Goal: Check status: Check status

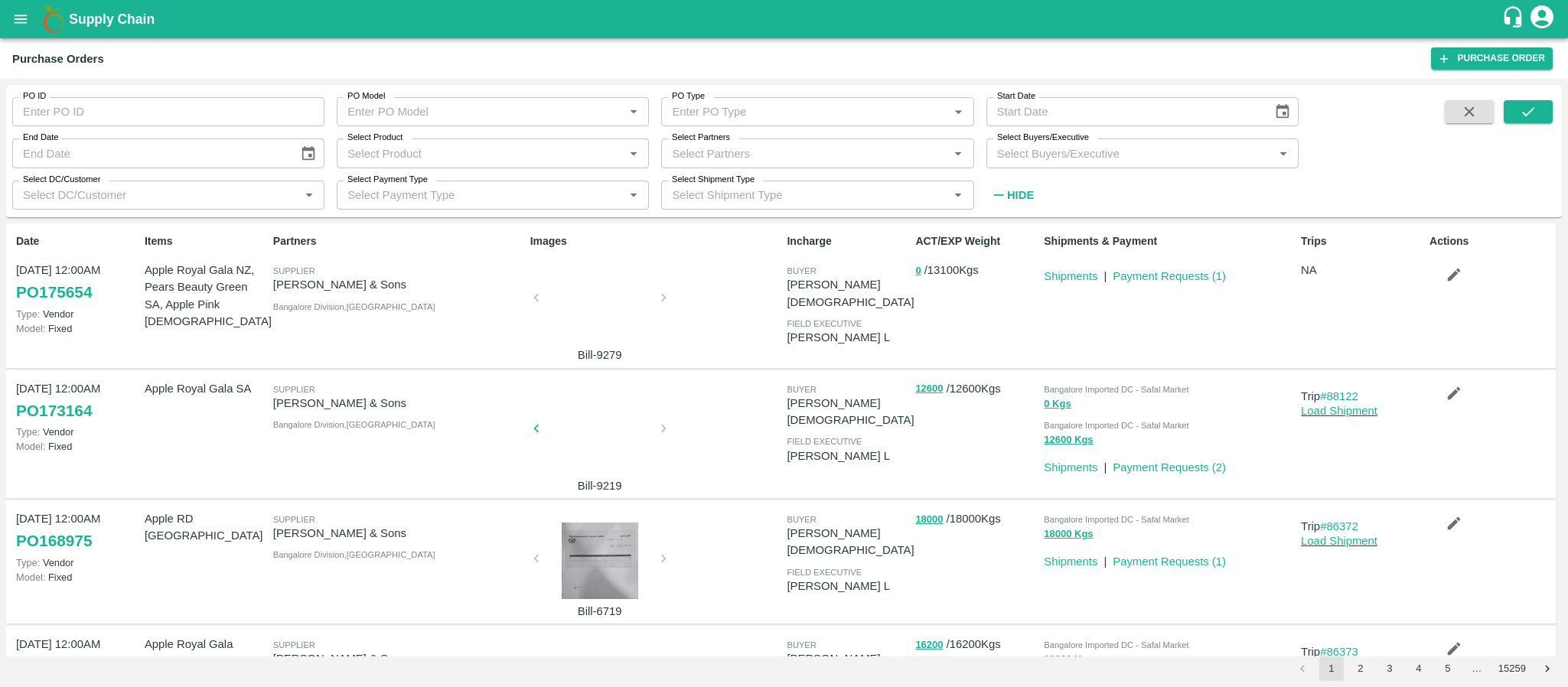
click at [80, 108] on input "PO ID" at bounding box center [169, 111] width 312 height 29
paste input "165243"
type input "165243"
click at [1521, 113] on icon "submit" at bounding box center [1528, 111] width 17 height 17
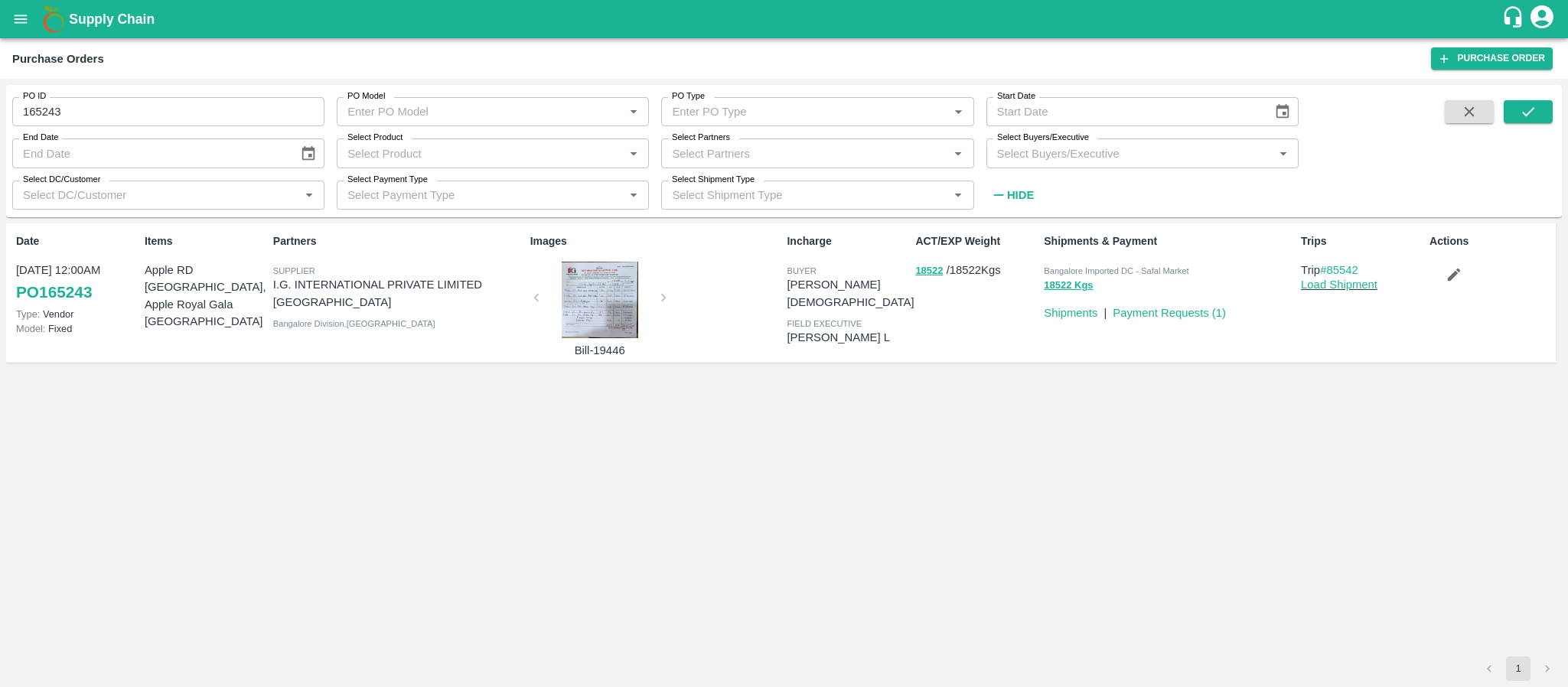
click at [593, 301] on div at bounding box center [600, 300] width 114 height 77
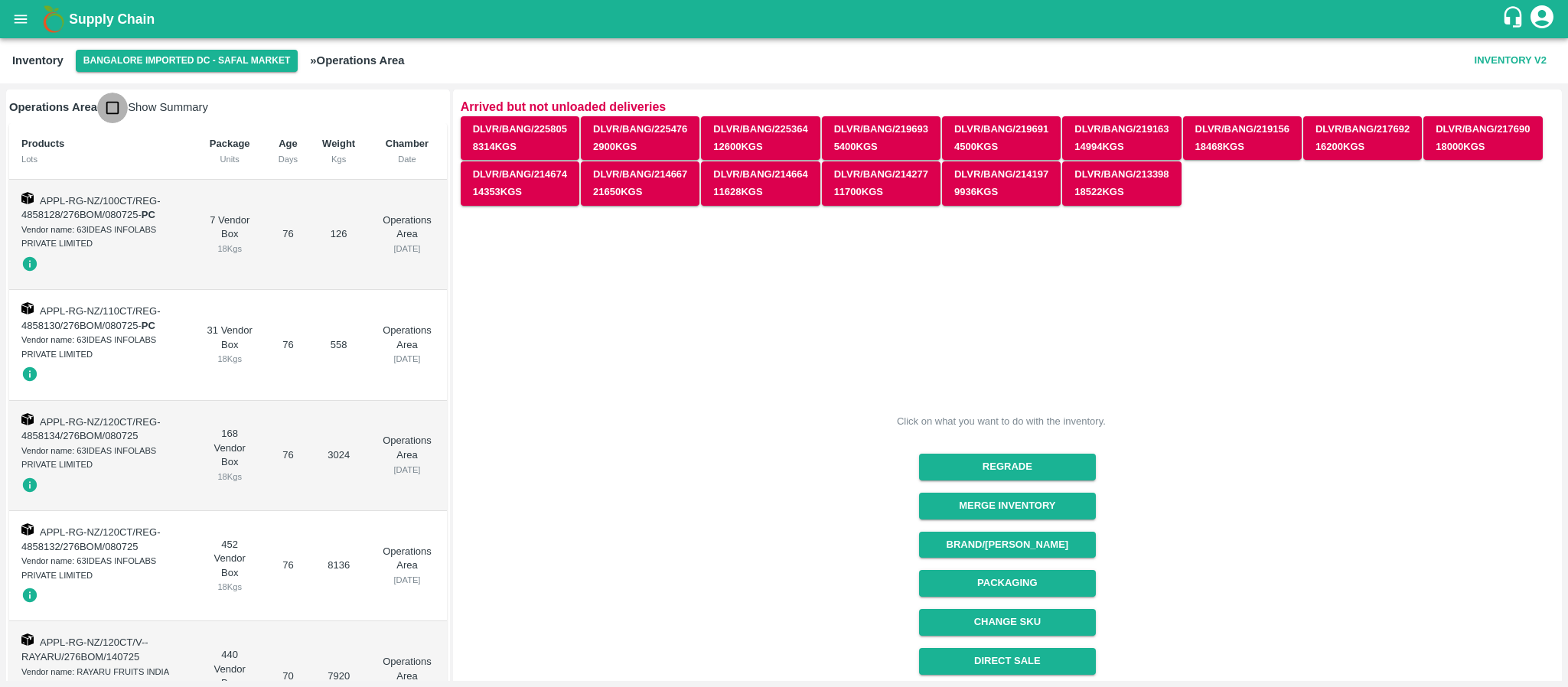
click at [114, 106] on input "checkbox" at bounding box center [112, 107] width 31 height 31
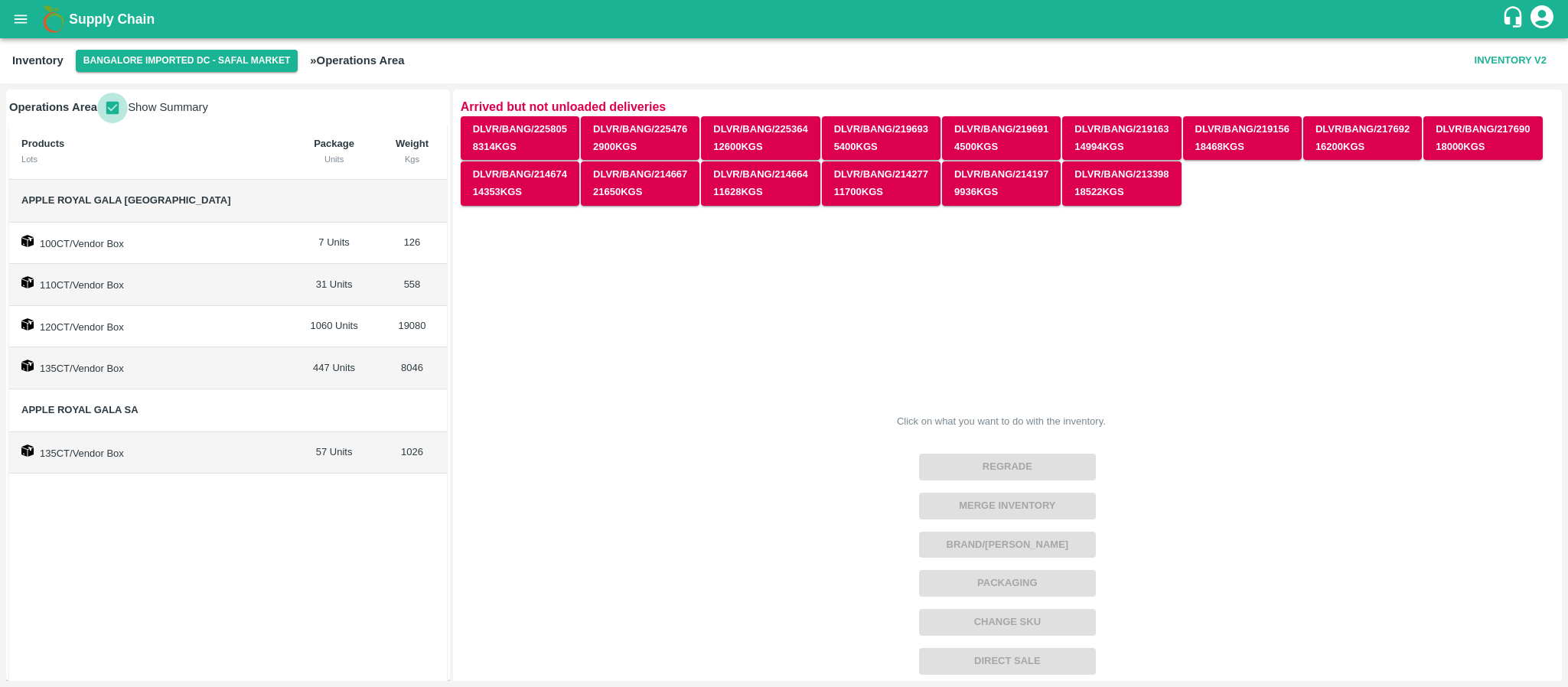
click at [119, 102] on input "checkbox" at bounding box center [112, 107] width 31 height 31
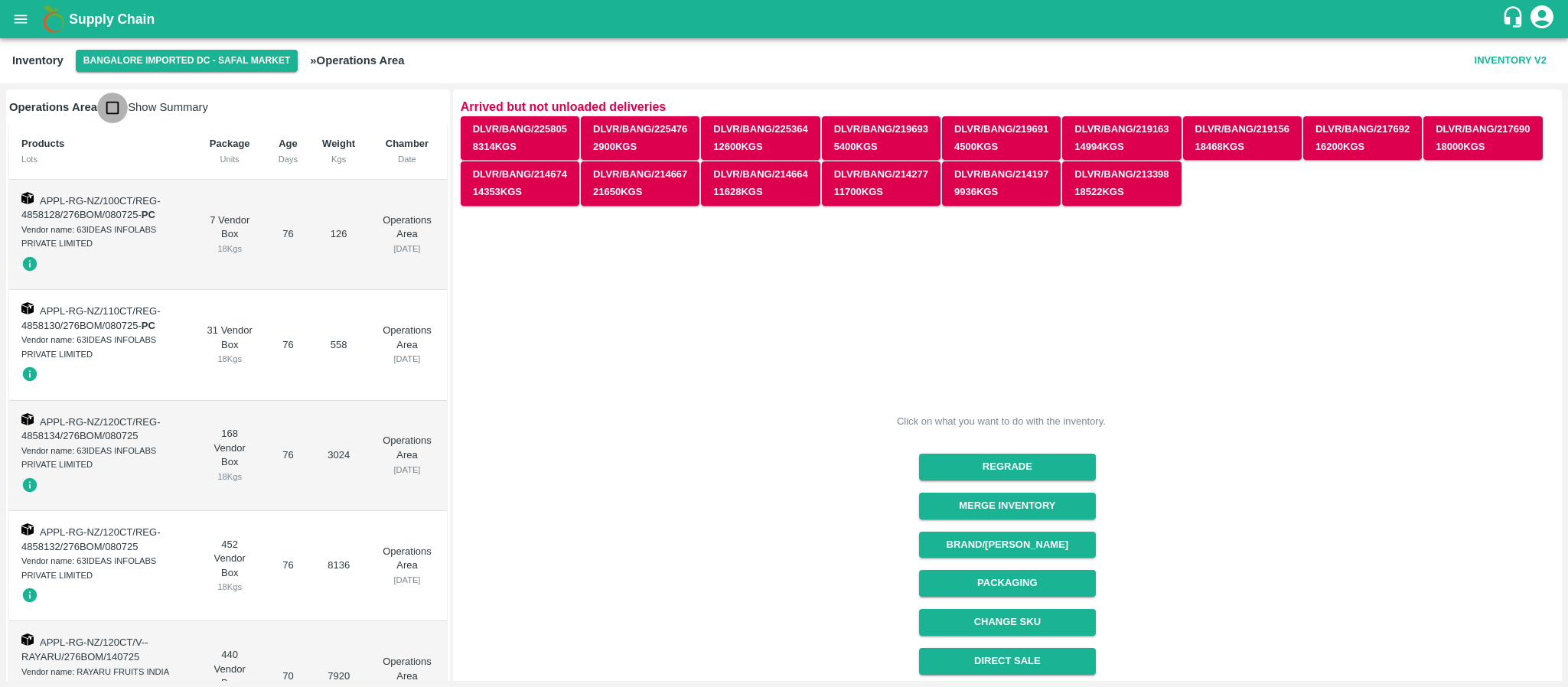
click at [111, 102] on input "checkbox" at bounding box center [112, 107] width 31 height 31
checkbox input "true"
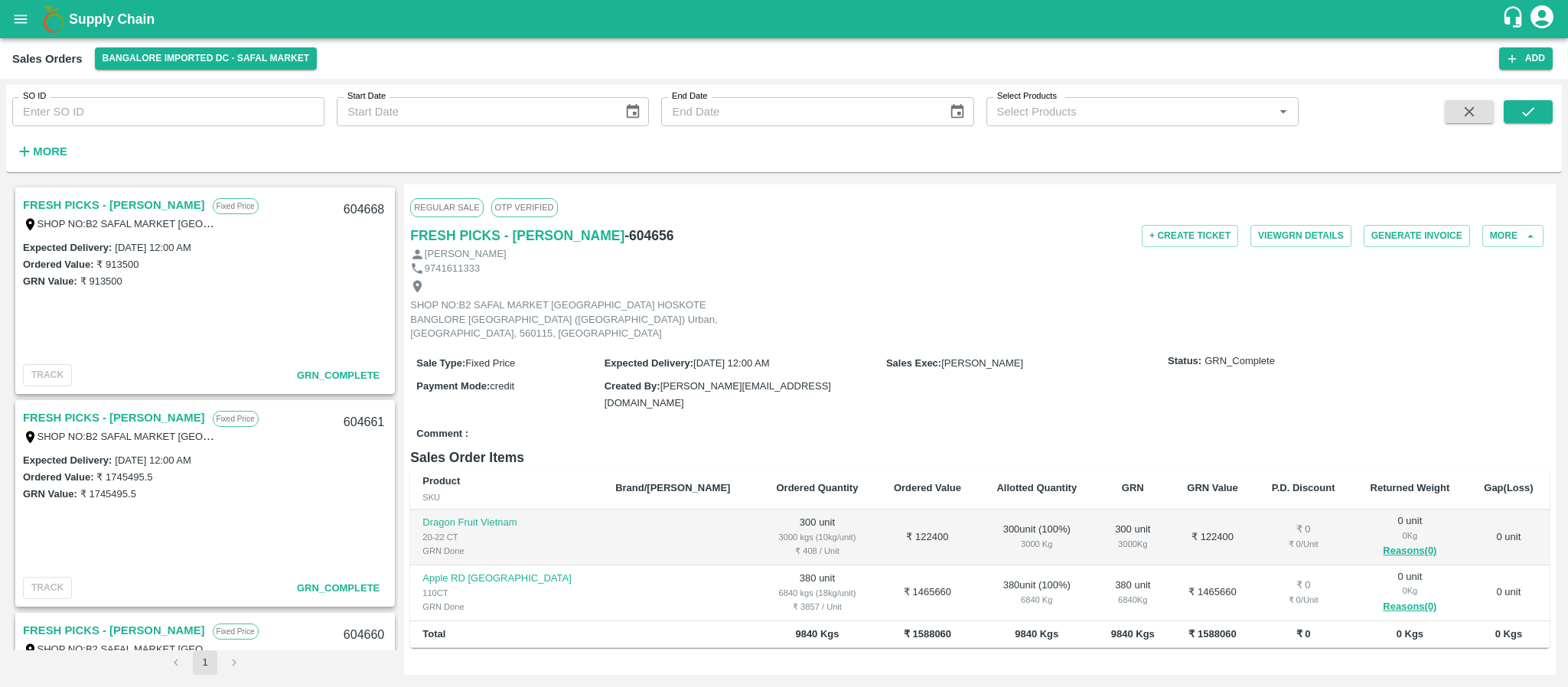
scroll to position [33, 0]
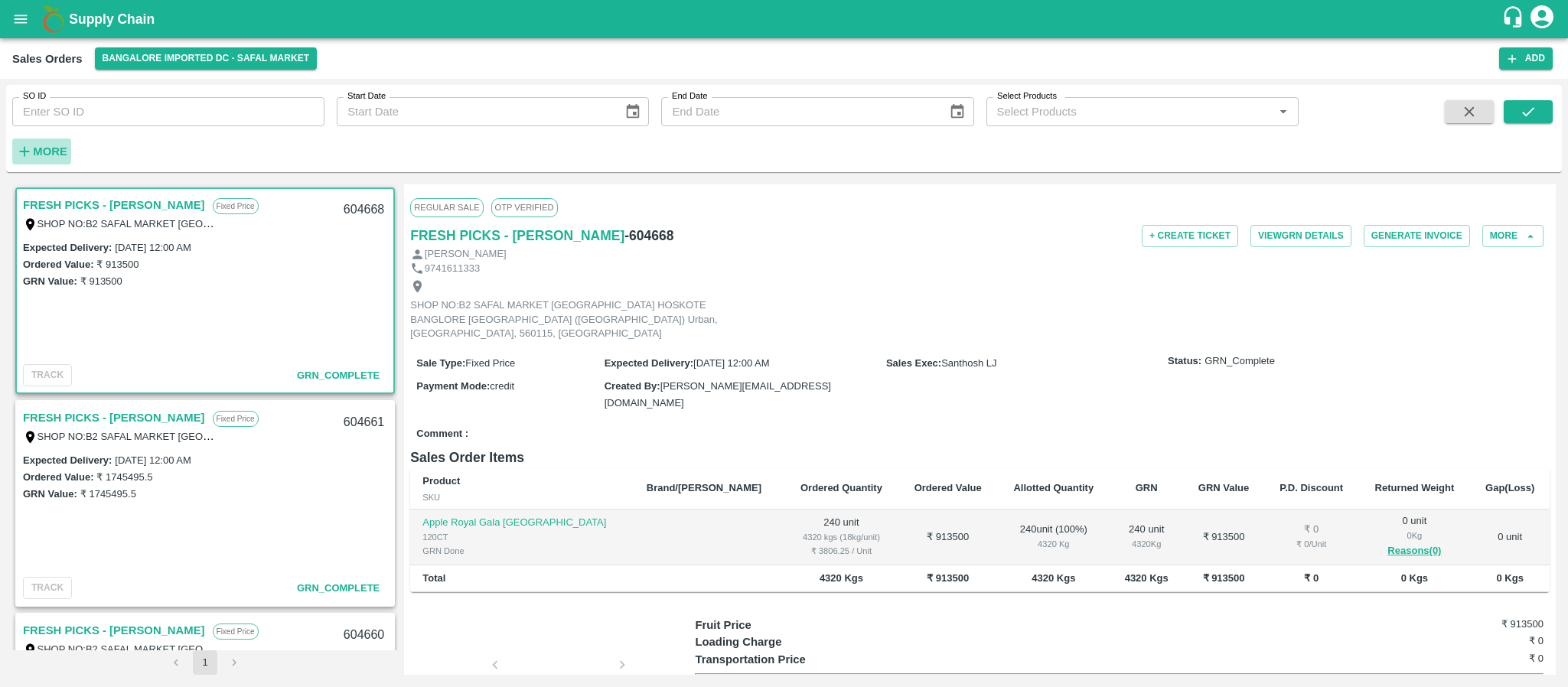
click at [62, 152] on strong "More" at bounding box center [51, 151] width 35 height 13
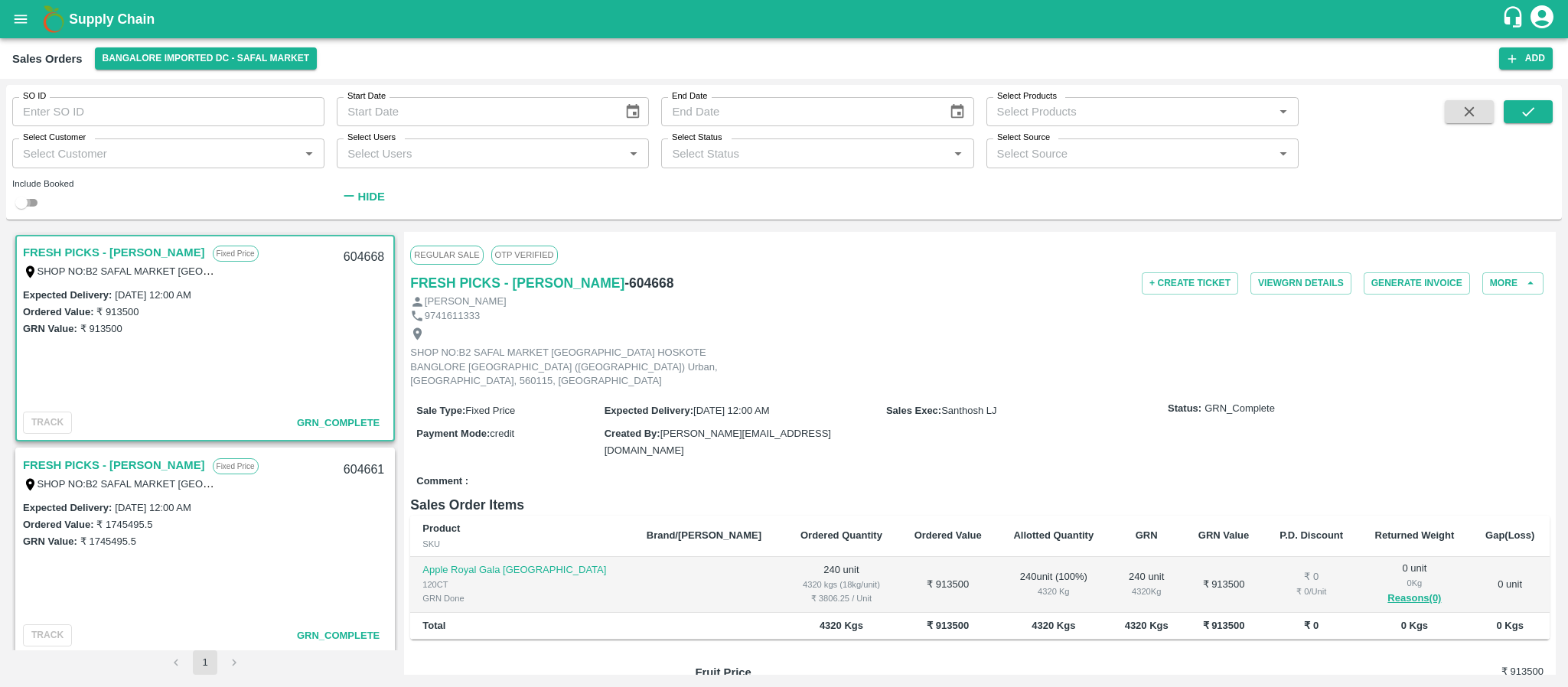
click at [37, 204] on input "checkbox" at bounding box center [21, 202] width 55 height 18
click at [1525, 111] on icon "submit" at bounding box center [1528, 111] width 17 height 17
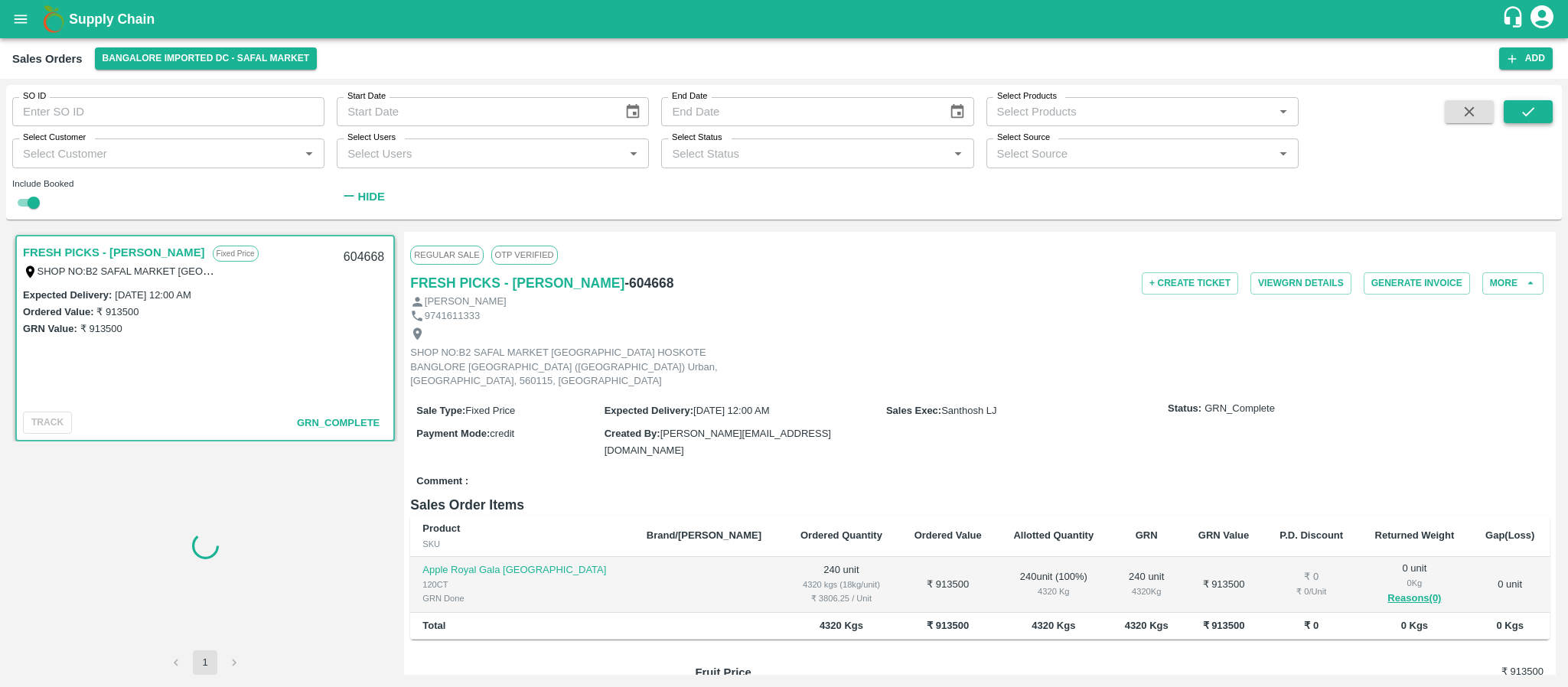
scroll to position [5, 0]
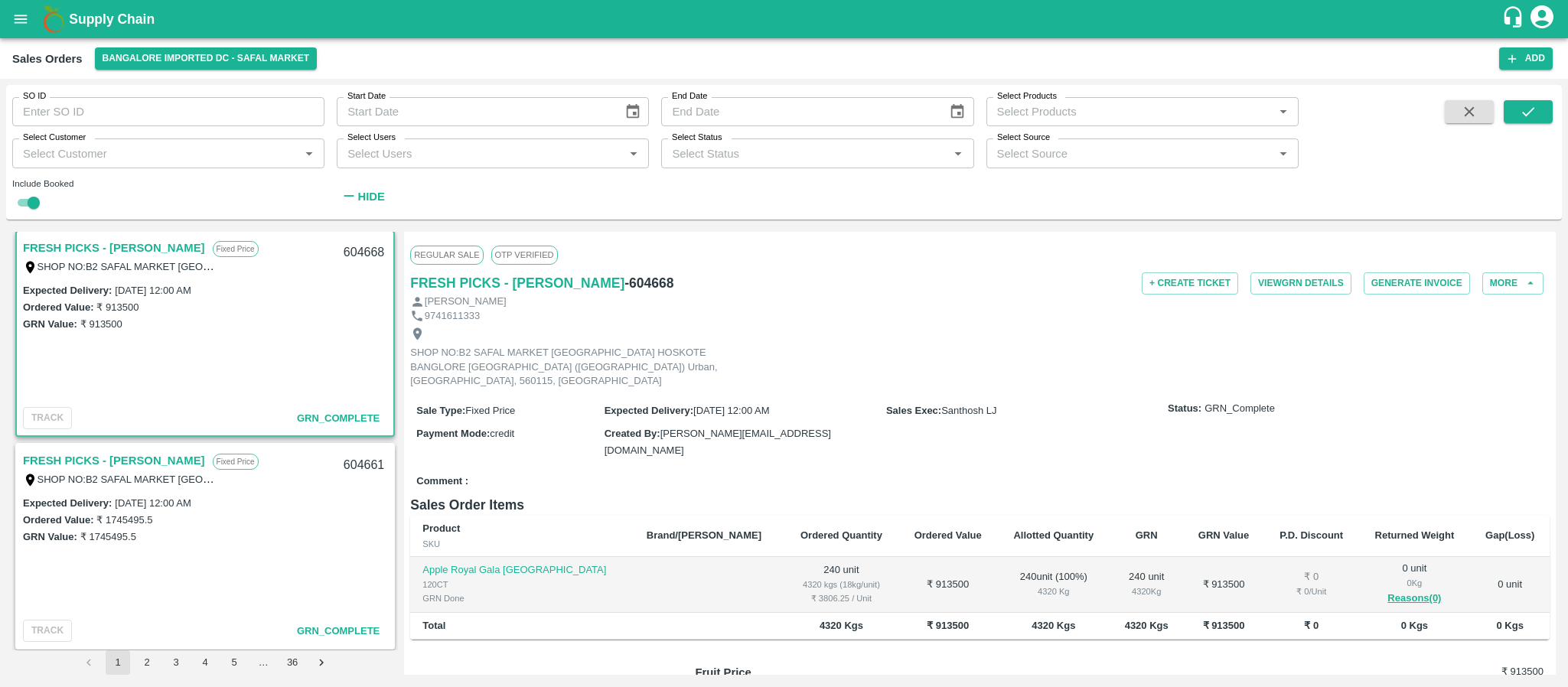
click at [110, 246] on link "FRESH PICKS - KIRAN N" at bounding box center [114, 248] width 182 height 20
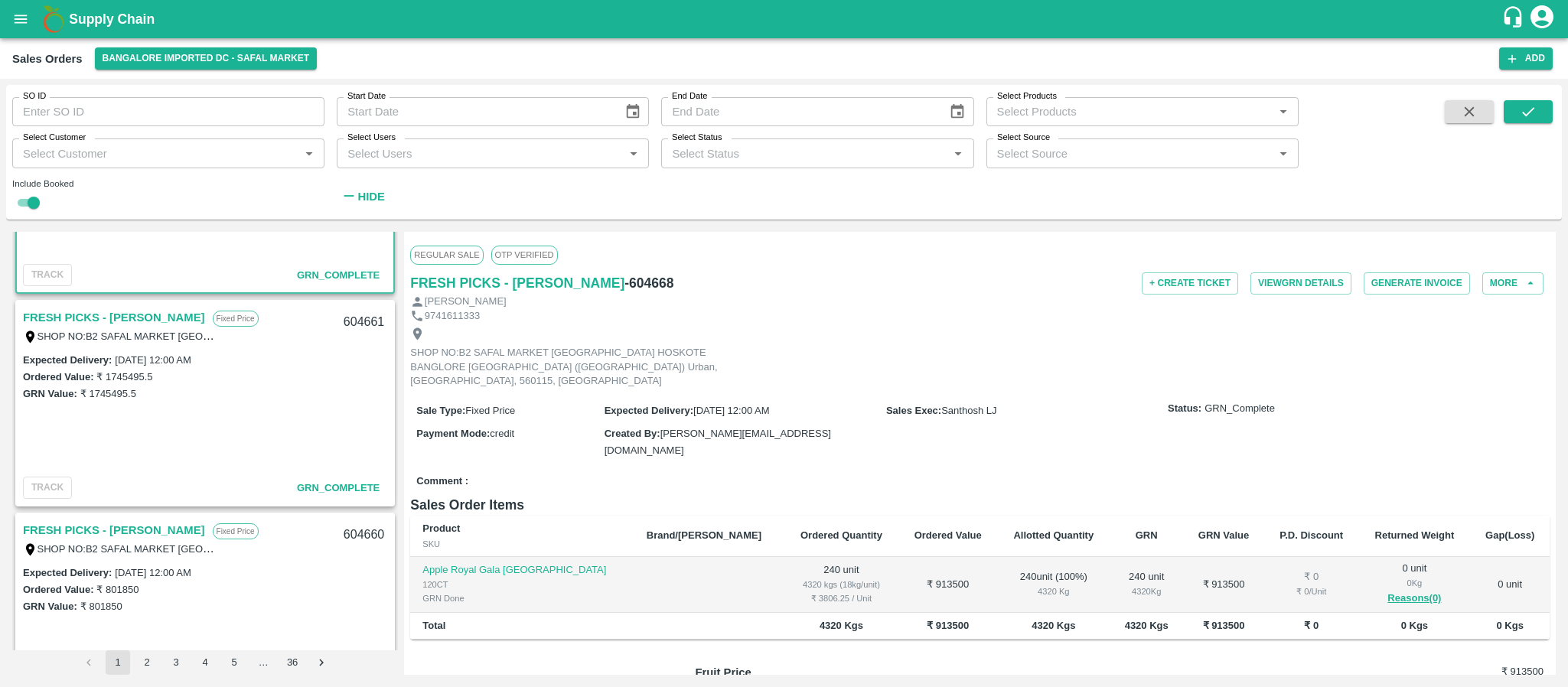
scroll to position [0, 0]
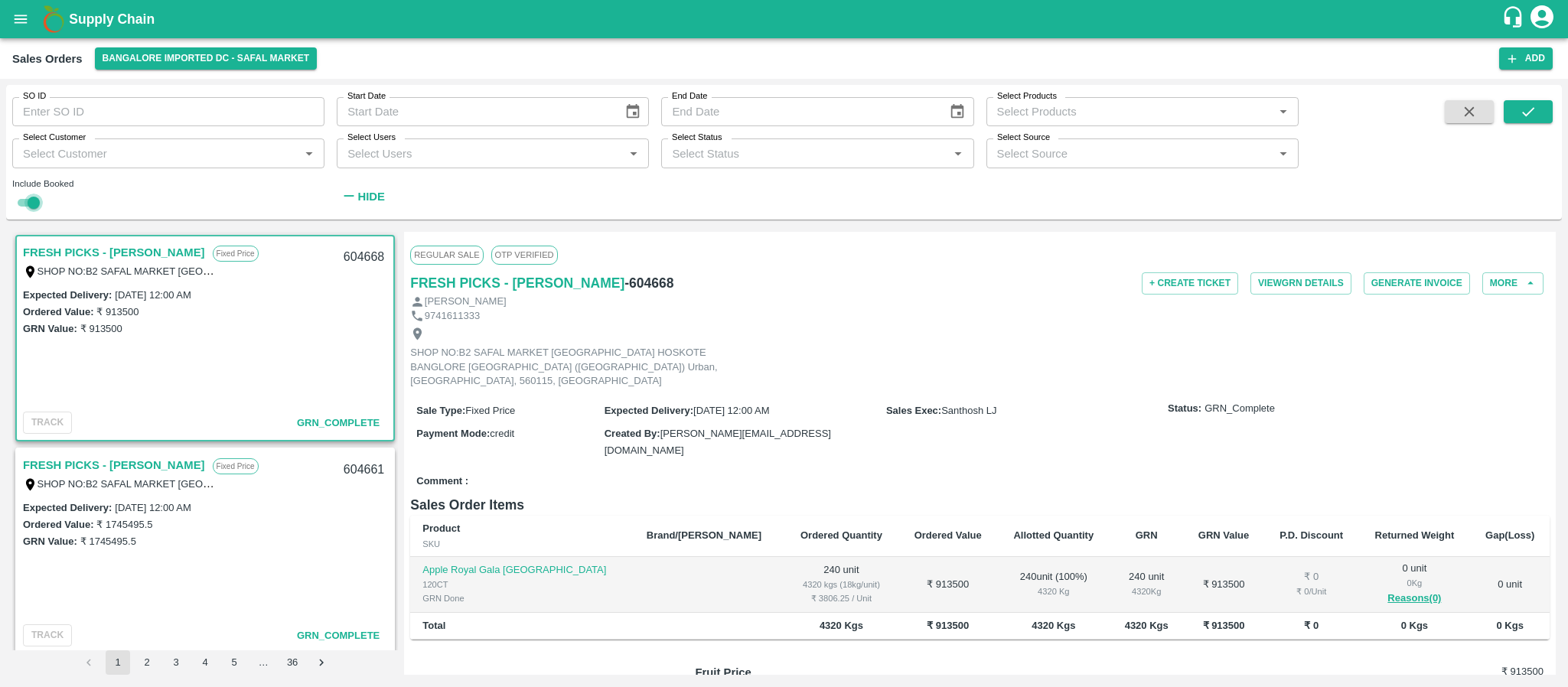
click at [32, 200] on input "checkbox" at bounding box center [34, 202] width 55 height 18
checkbox input "false"
click at [1520, 114] on icon "submit" at bounding box center [1528, 111] width 17 height 17
click at [1530, 61] on button "Add" at bounding box center [1526, 58] width 54 height 22
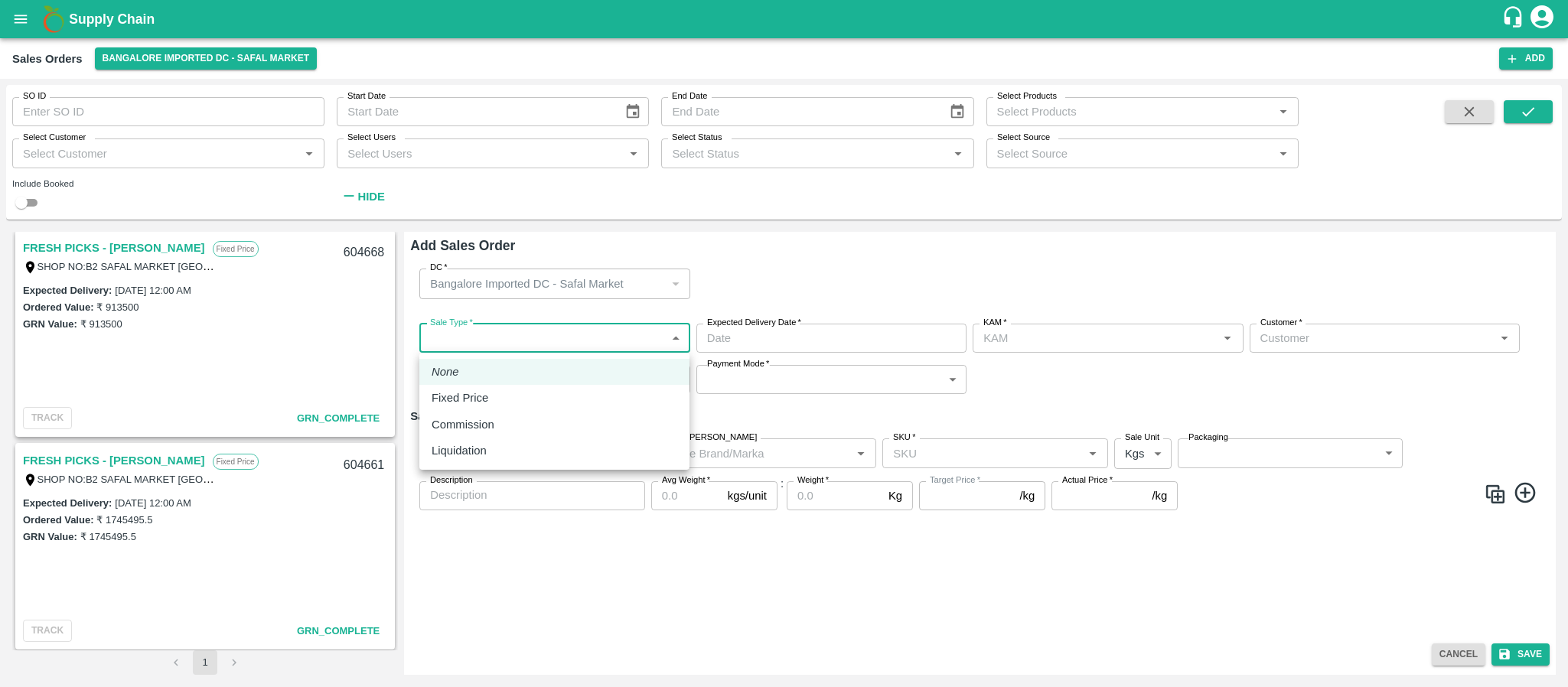
click at [620, 334] on body "Supply Chain Sales Orders Bangalore Imported DC - Safal Market Add SO ID SO ID …" at bounding box center [784, 343] width 1568 height 687
type input "Santhosh LJ"
click at [511, 394] on div "Fixed Price" at bounding box center [554, 398] width 245 height 17
type input "1"
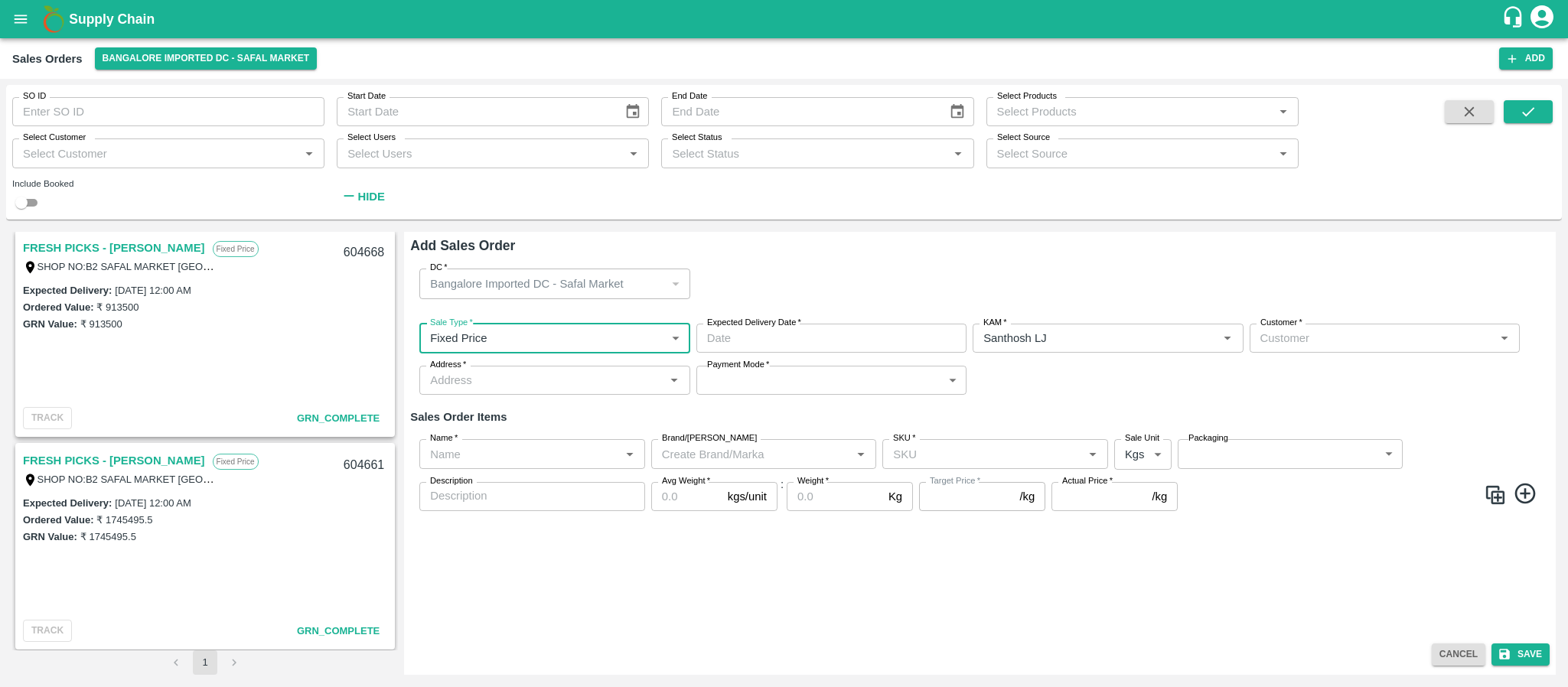
type input "DD/MM/YYYY hh:mm aa"
click at [720, 340] on input "DD/MM/YYYY hh:mm aa" at bounding box center [825, 338] width 260 height 29
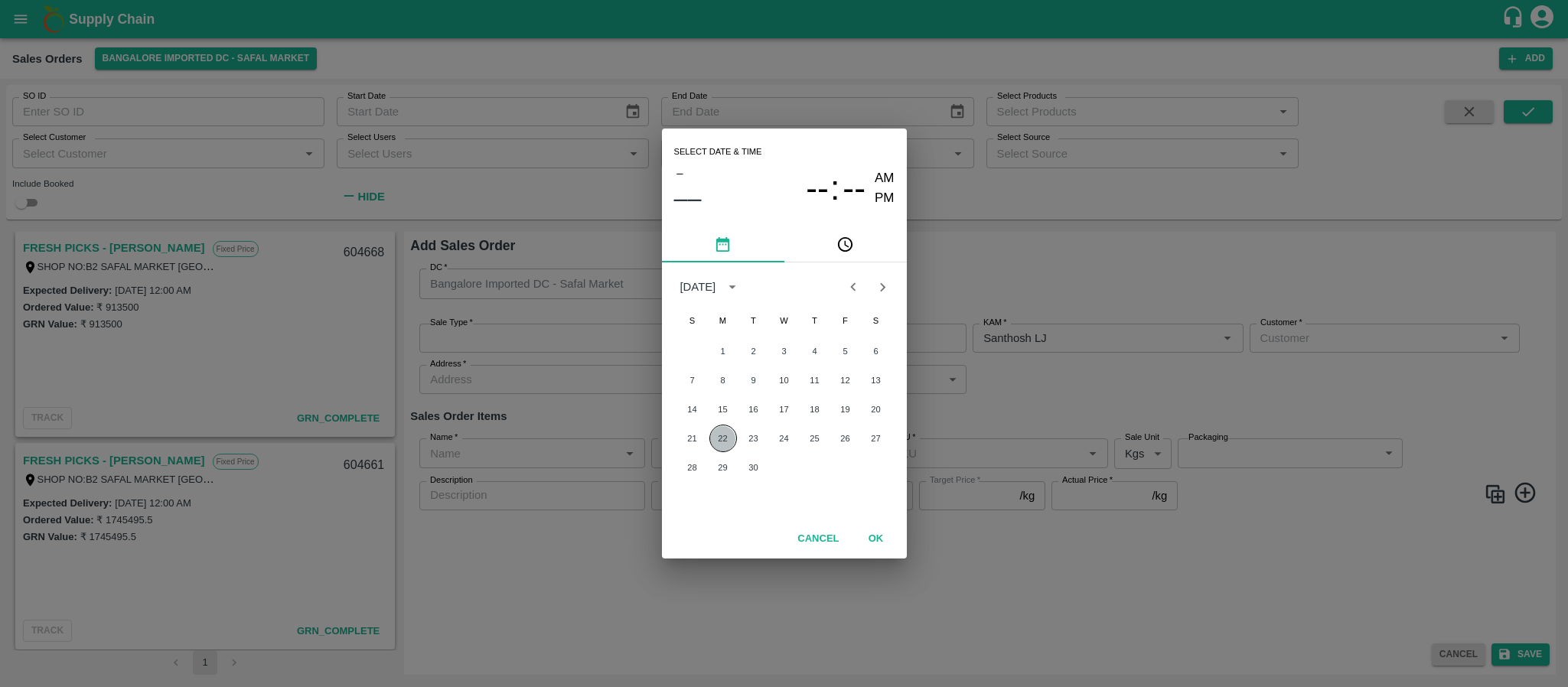
click at [717, 435] on button "22" at bounding box center [723, 438] width 28 height 28
type input "22/09/2025 12:00 AM"
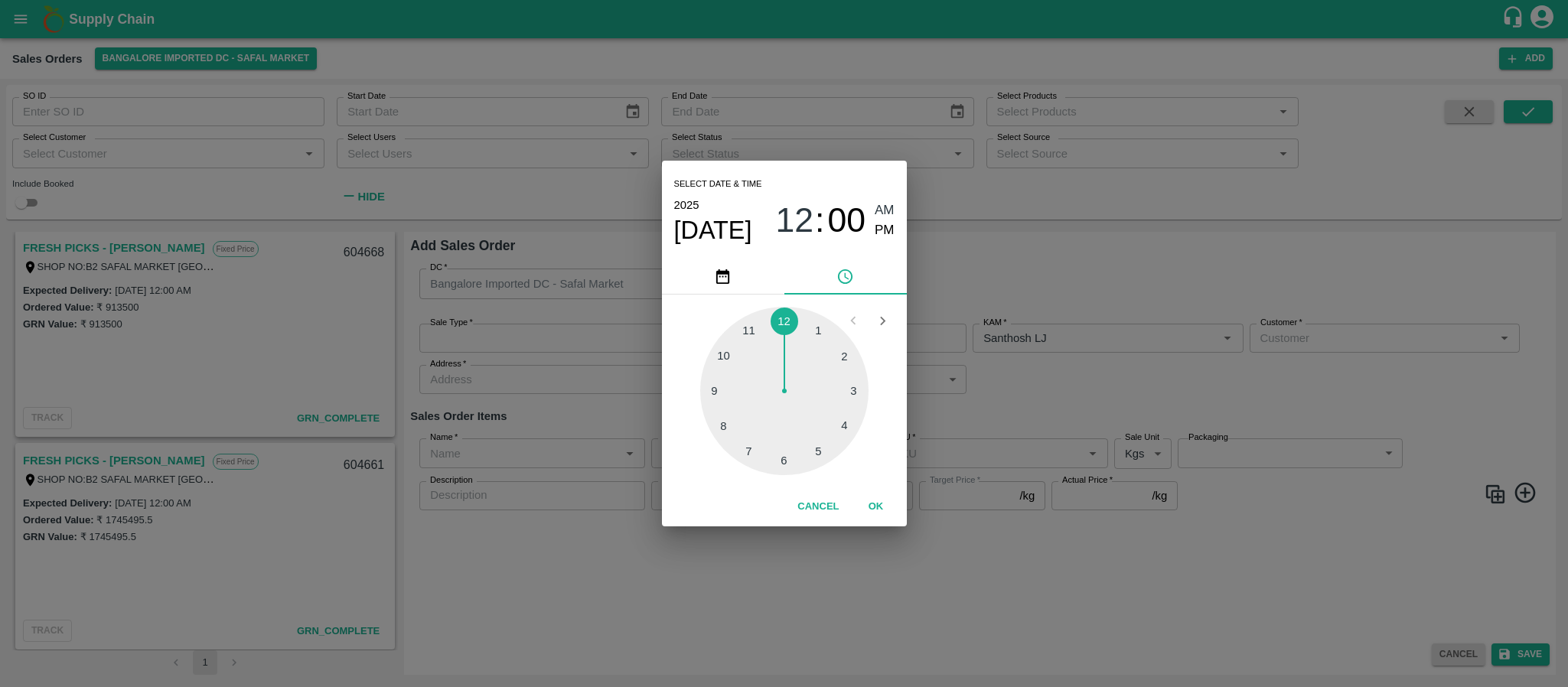
click at [912, 412] on div "Select date & time 2025 Sep 22 12 : 00 AM PM 1 2 3 4 5 6 7 8 9 10 11 12 Cancel …" at bounding box center [784, 343] width 1568 height 687
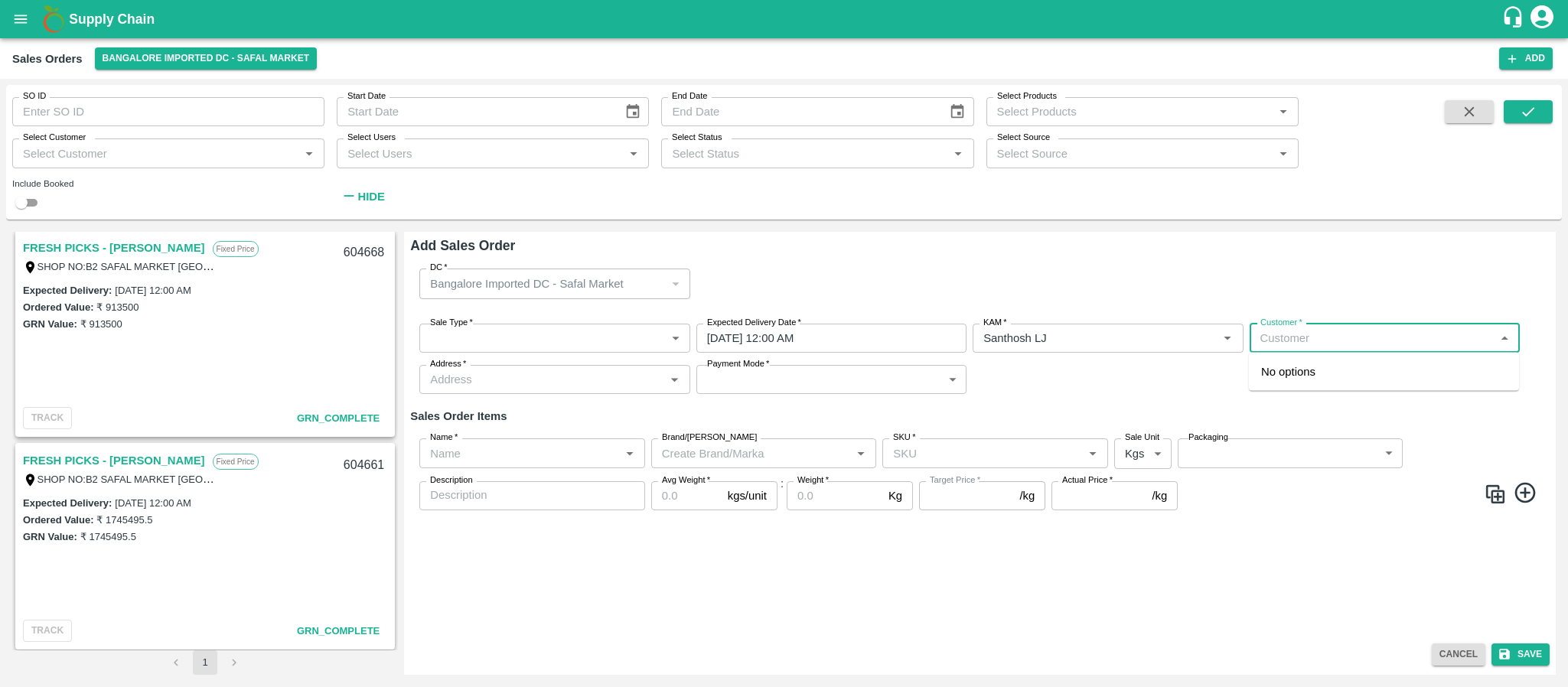
click at [1308, 338] on input "Customer   *" at bounding box center [1372, 338] width 236 height 20
type input "royal fruits supplyer"
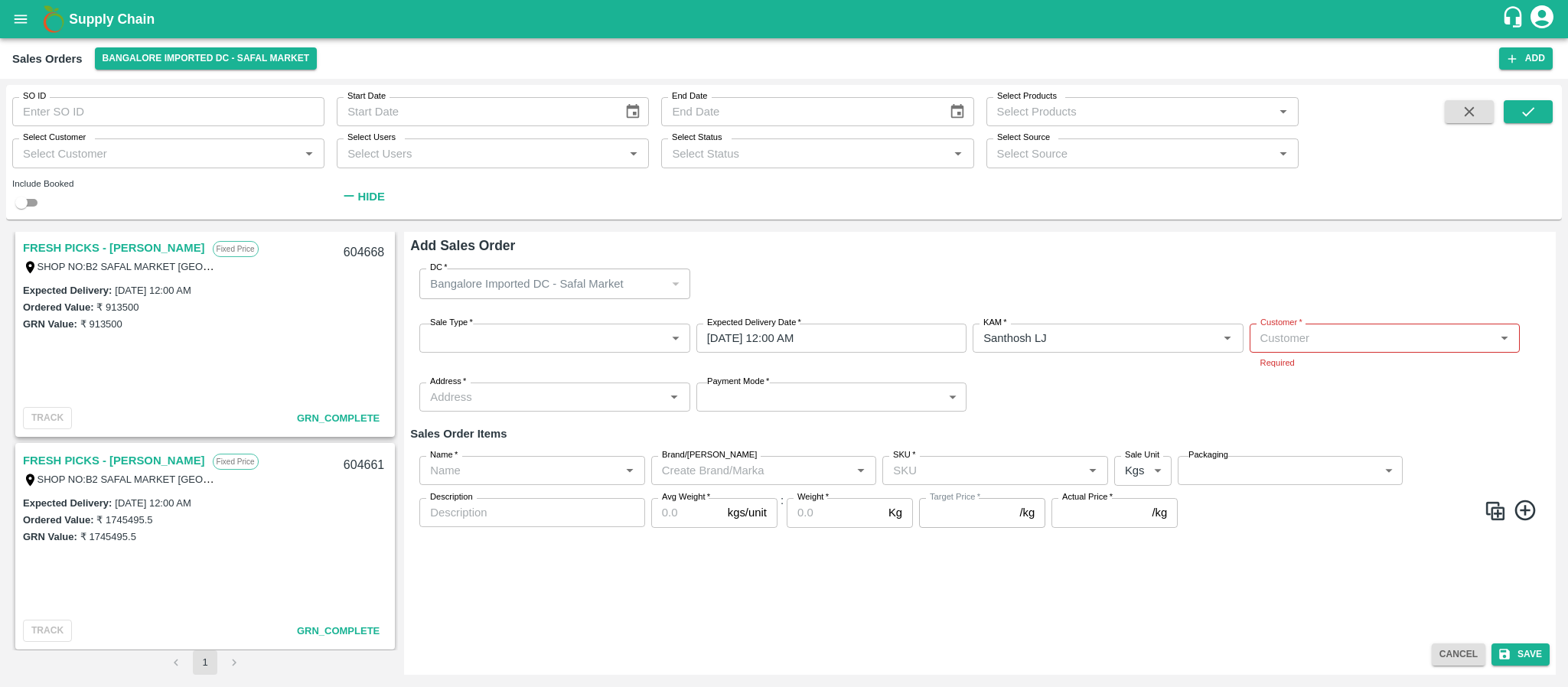
click at [1348, 493] on div "Name   * Name   * Brand/Marka Brand/Marka SKU   * SKU   * Sale Unit Kgs 1 Sale …" at bounding box center [980, 491] width 1140 height 96
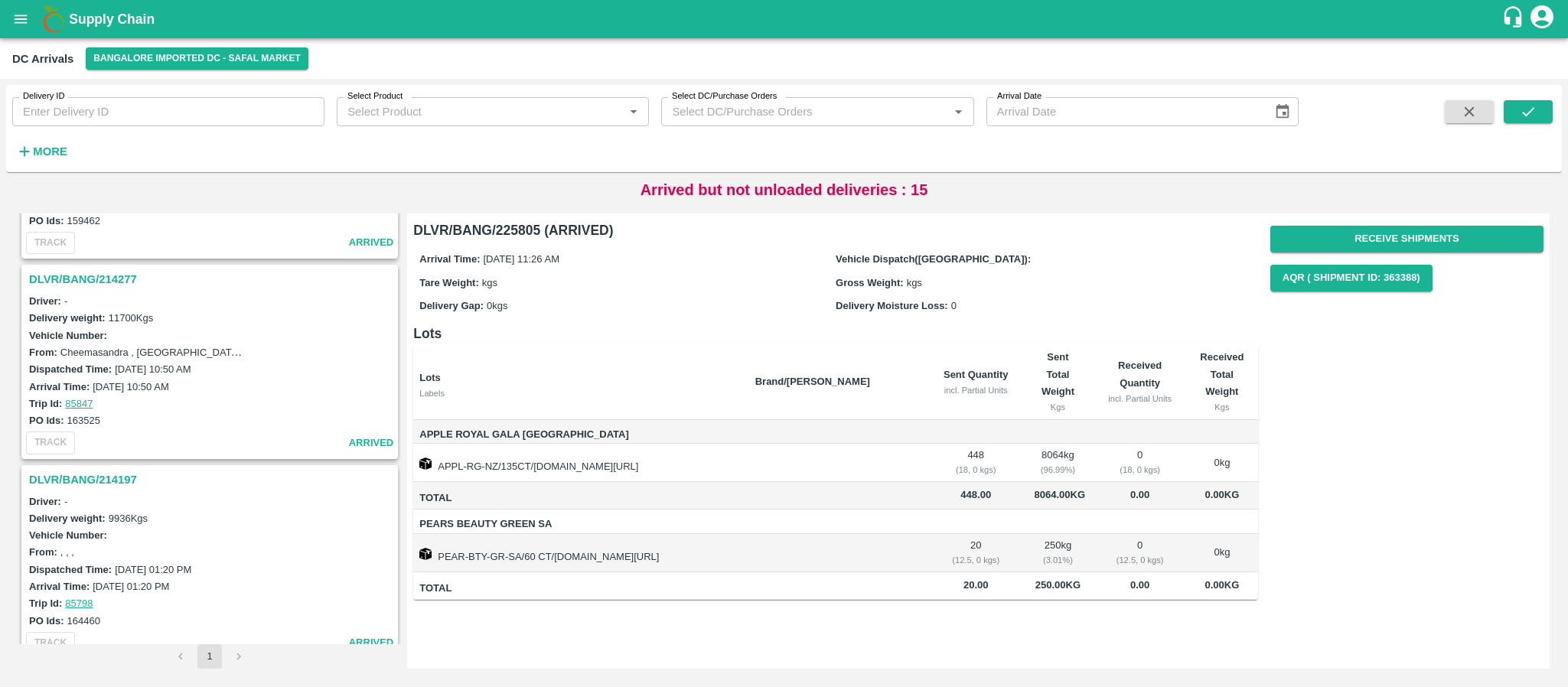
scroll to position [2940, 0]
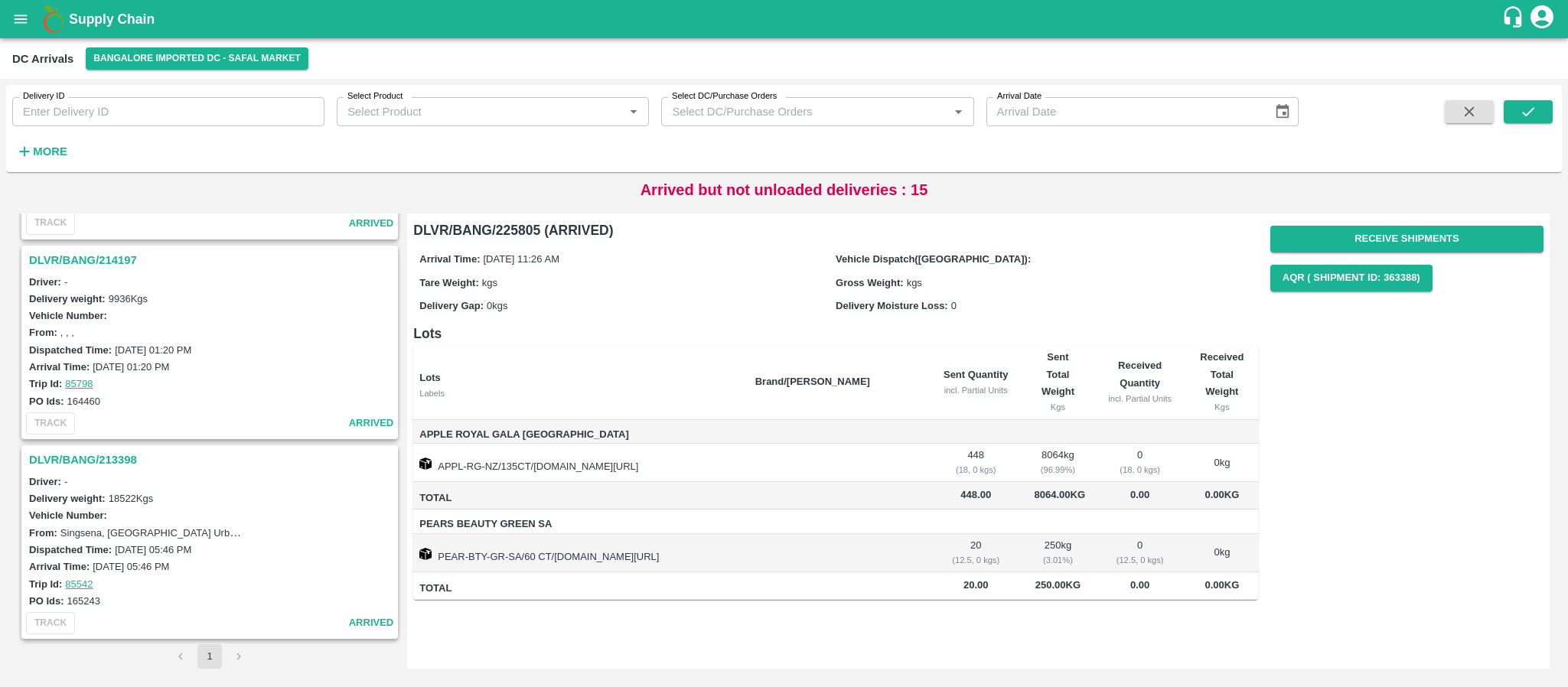
click at [88, 454] on h3 "DLVR/BANG/213398" at bounding box center [212, 459] width 366 height 20
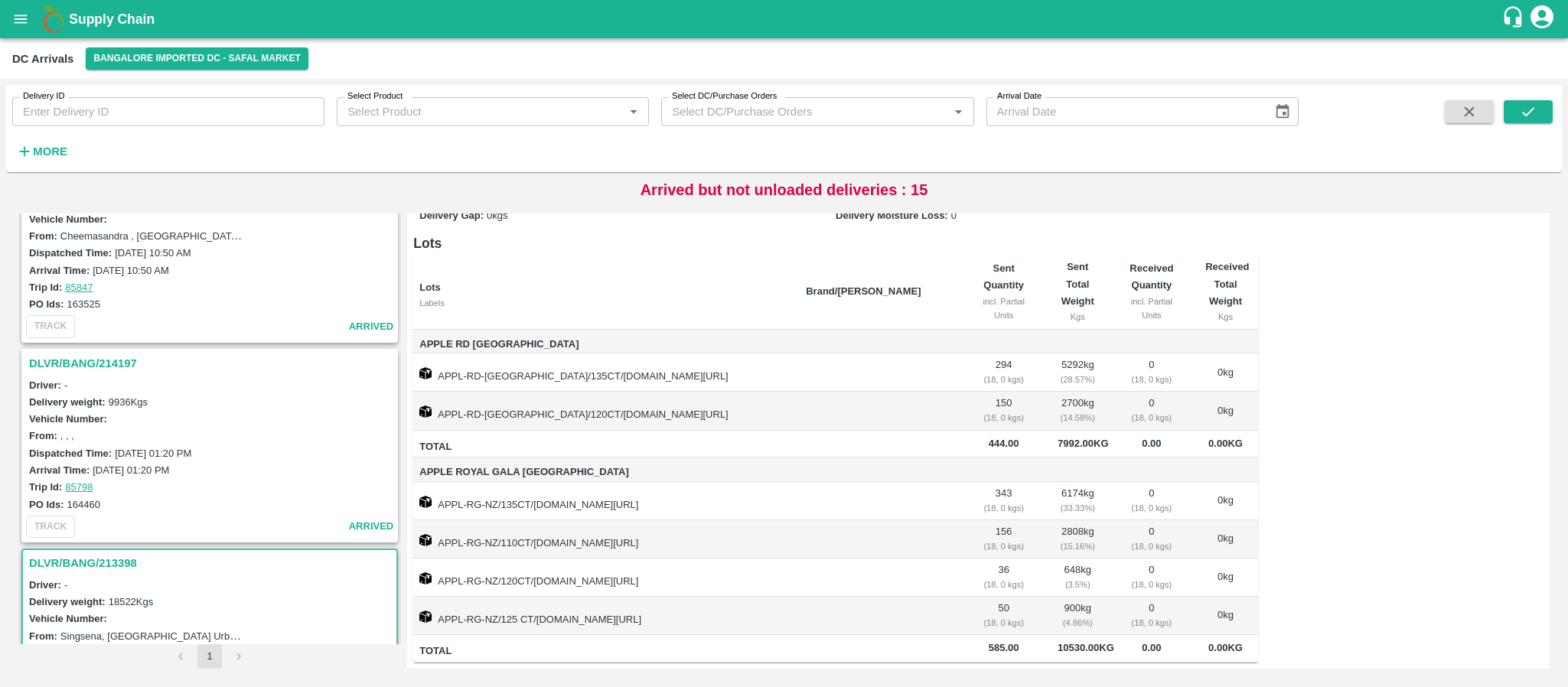
scroll to position [2835, 0]
click at [97, 360] on h3 "DLVR/BANG/214197" at bounding box center [212, 364] width 366 height 20
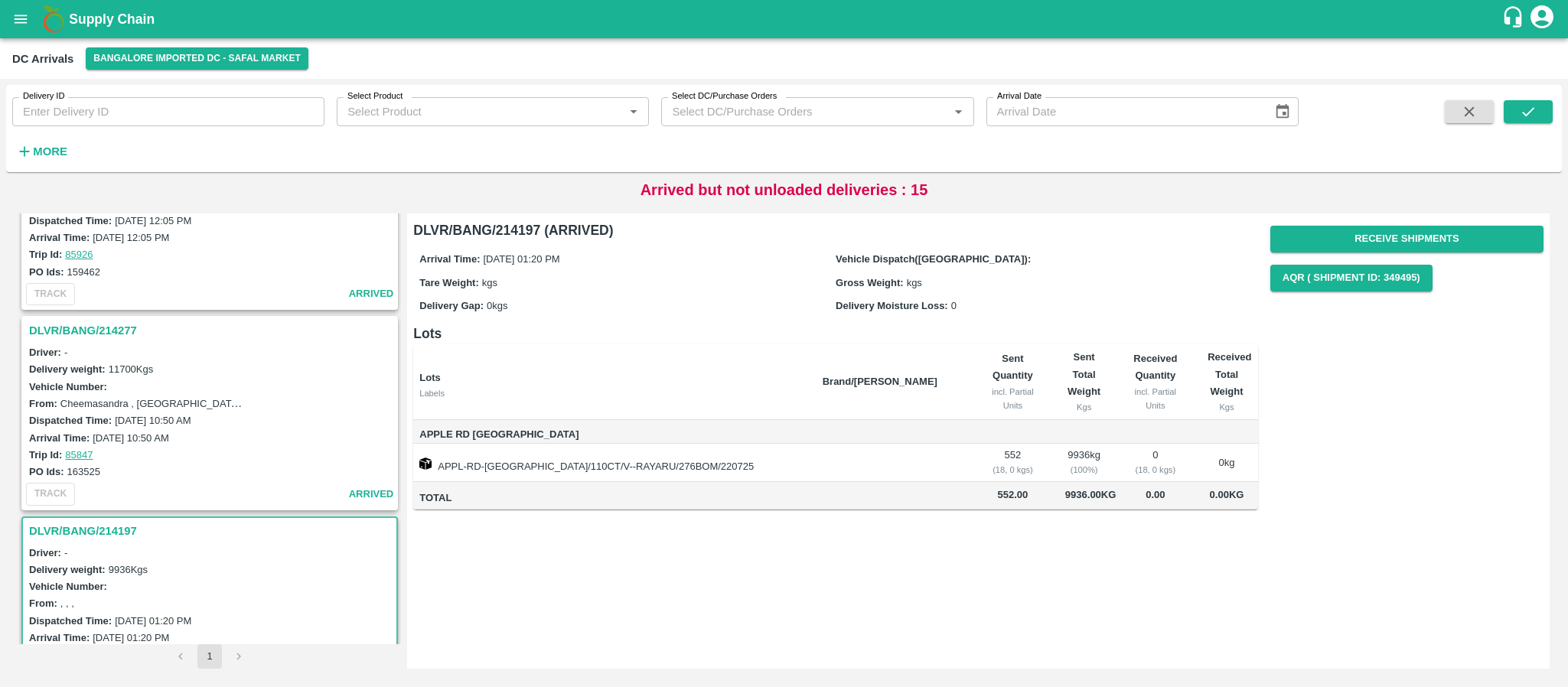
scroll to position [2667, 0]
click at [114, 334] on h3 "DLVR/BANG/214277" at bounding box center [212, 332] width 366 height 20
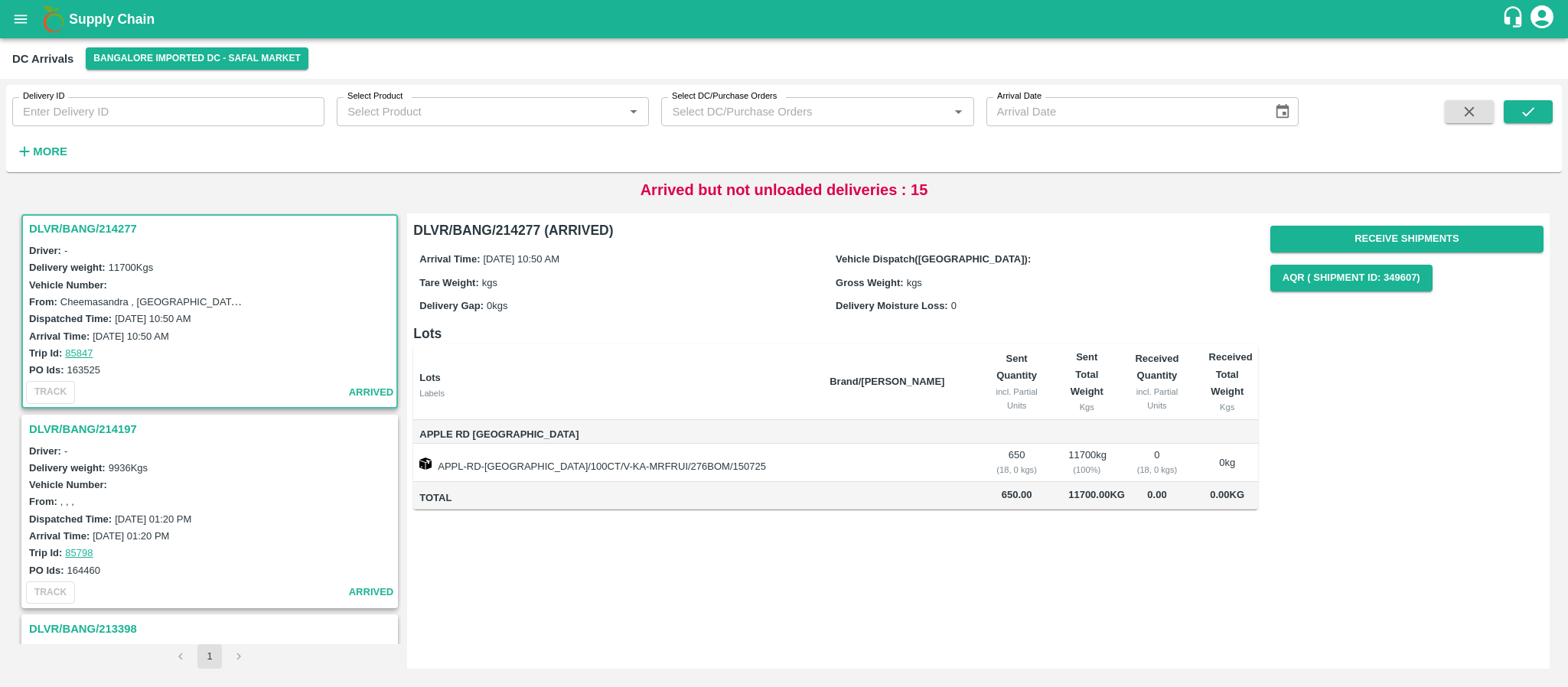
scroll to position [2940, 0]
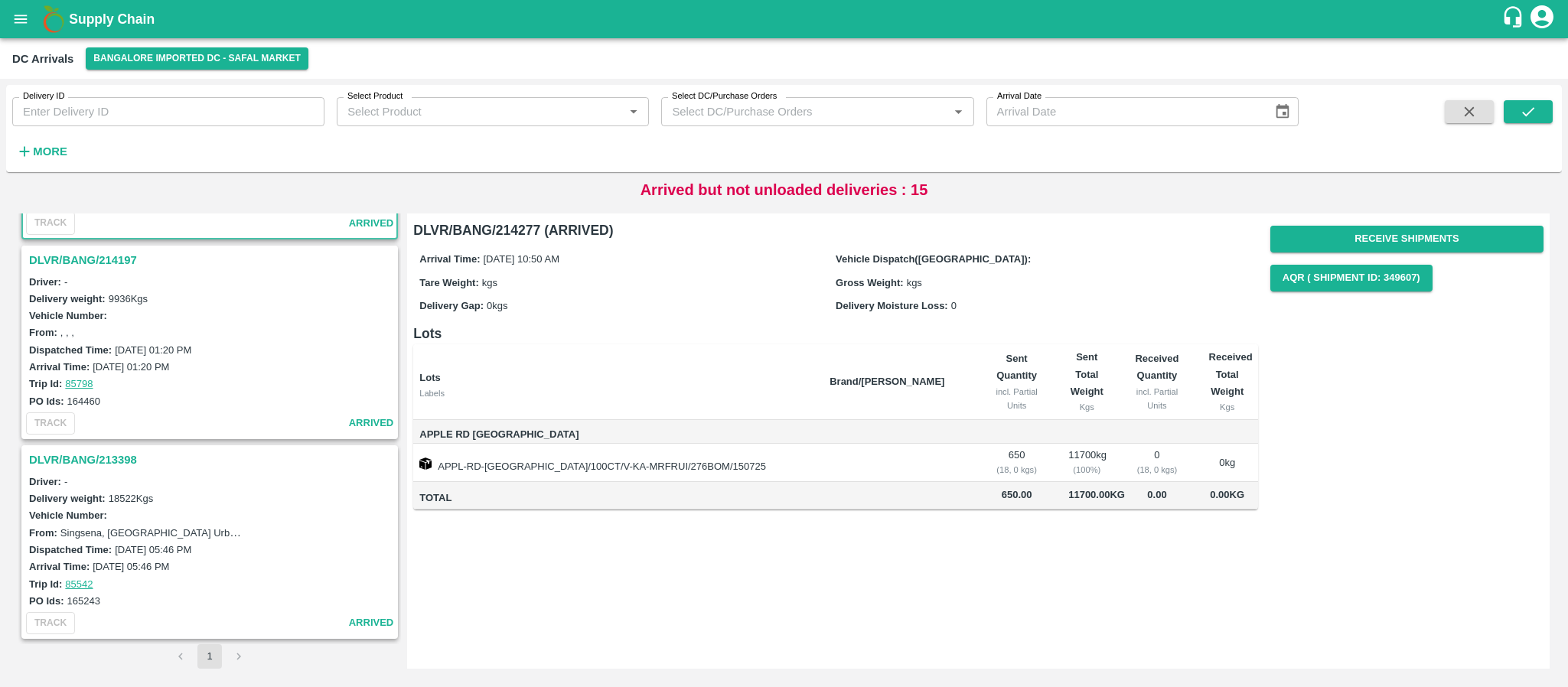
click at [81, 457] on h3 "DLVR/BANG/213398" at bounding box center [212, 459] width 366 height 20
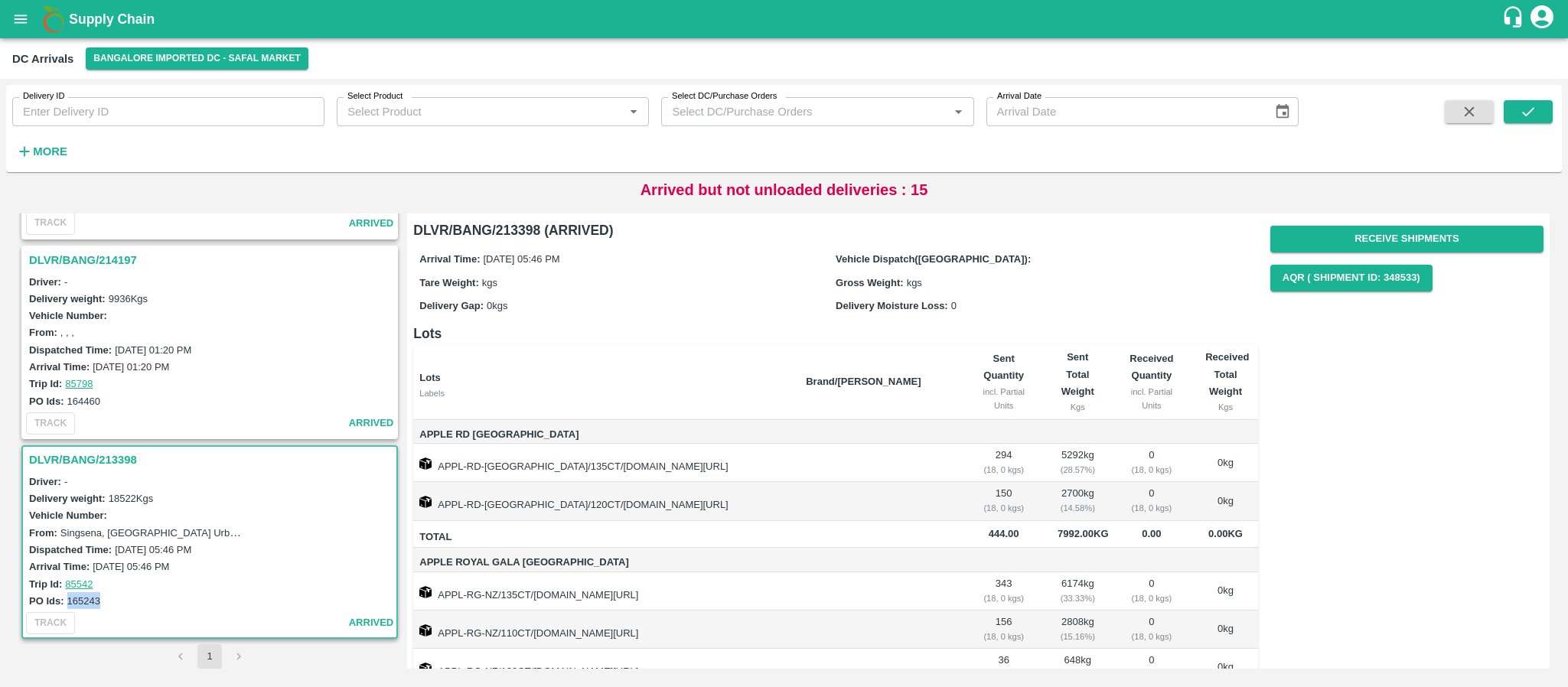
drag, startPoint x: 66, startPoint y: 597, endPoint x: 109, endPoint y: 596, distance: 43.0
click at [109, 596] on div "PO Ids: 165243" at bounding box center [212, 600] width 366 height 17
copy label "165243"
